Goal: Check status: Check status

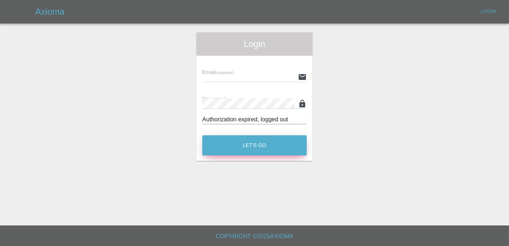
type input "[PERSON_NAME][EMAIL_ADDRESS][DOMAIN_NAME]"
click at [247, 155] on button "Let's Go" at bounding box center [254, 145] width 104 height 20
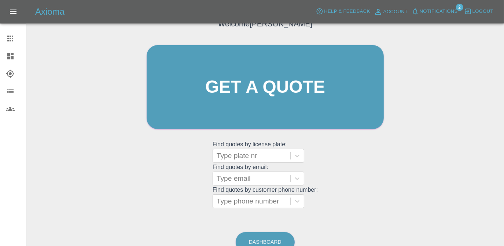
scroll to position [97, 0]
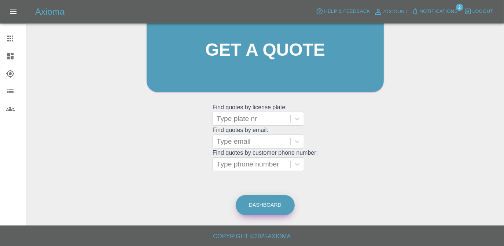
click at [270, 207] on link "Dashboard" at bounding box center [265, 205] width 59 height 20
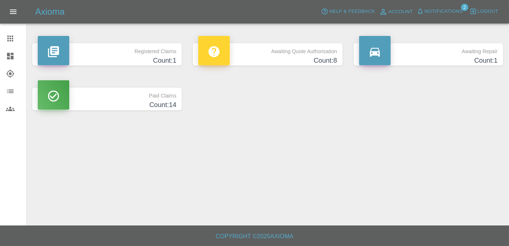
click at [172, 58] on h4 "Count: 1" at bounding box center [107, 61] width 138 height 10
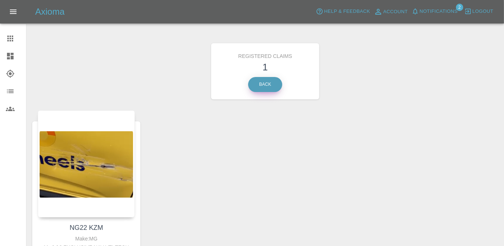
click at [264, 85] on link "Back" at bounding box center [265, 84] width 34 height 15
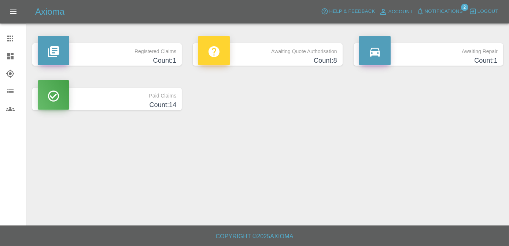
click at [126, 41] on div "Registered Claims Count: 1" at bounding box center [107, 54] width 160 height 44
click at [136, 50] on p "Registered Claims" at bounding box center [107, 49] width 138 height 12
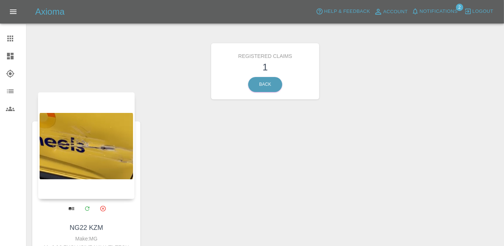
click at [122, 174] on div at bounding box center [86, 145] width 97 height 107
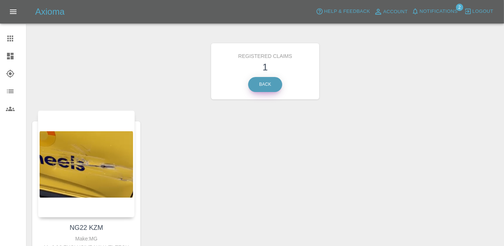
click at [263, 82] on link "Back" at bounding box center [265, 84] width 34 height 15
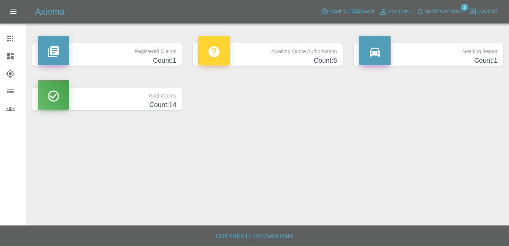
click at [277, 59] on h4 "Count: 8" at bounding box center [267, 61] width 138 height 10
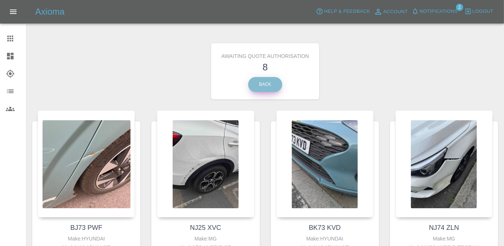
click at [273, 84] on link "Back" at bounding box center [265, 84] width 34 height 15
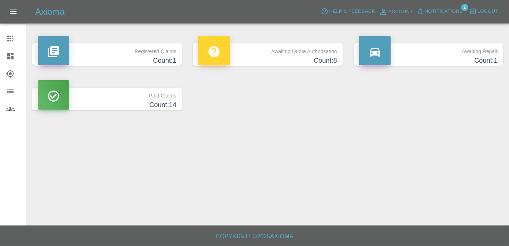
click at [407, 62] on h4 "Count: 1" at bounding box center [428, 61] width 138 height 10
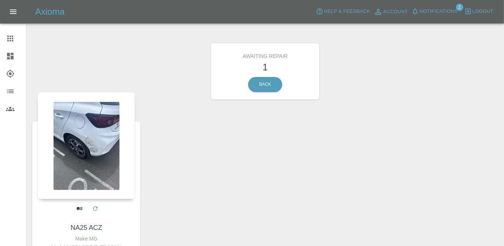
click at [100, 165] on div at bounding box center [86, 145] width 97 height 107
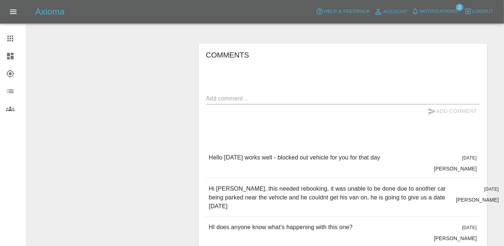
scroll to position [333, 0]
